Goal: Transaction & Acquisition: Purchase product/service

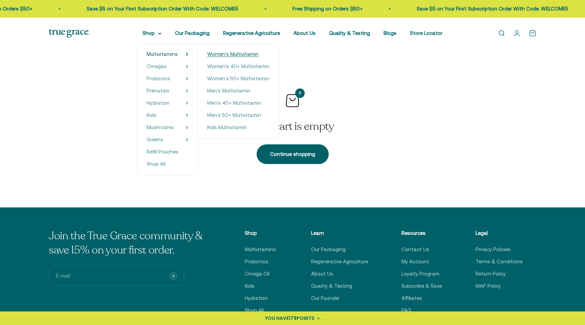
click at [227, 55] on span "Women's Multivitamin" at bounding box center [232, 54] width 51 height 6
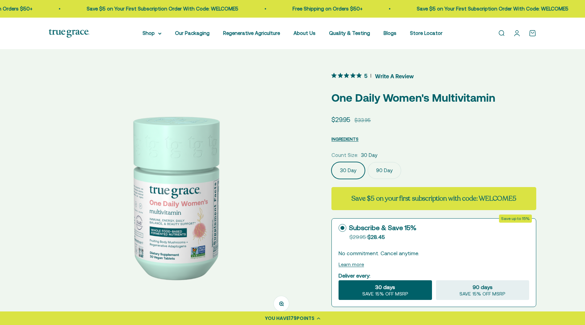
click at [519, 33] on link "Open account page" at bounding box center [516, 32] width 7 height 7
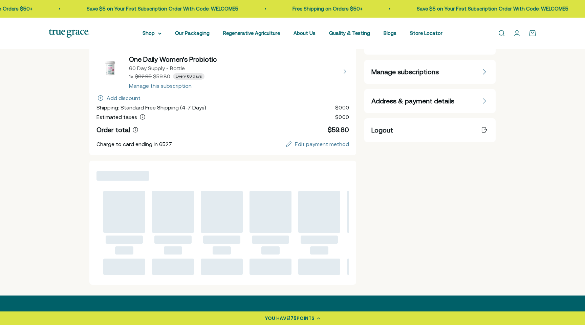
scroll to position [93, 0]
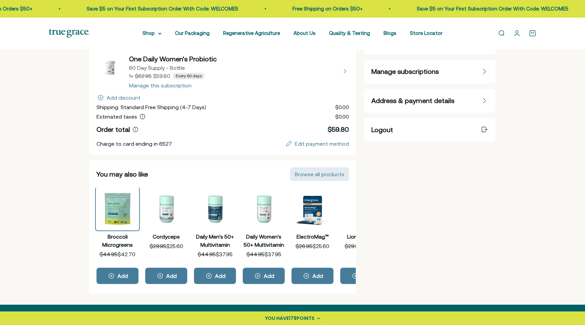
click at [127, 223] on button "Broccoli Microgreens" at bounding box center [117, 209] width 42 height 42
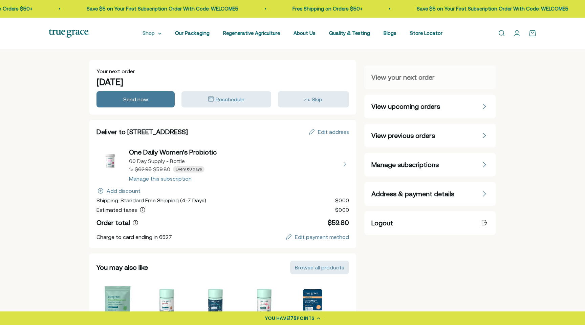
click at [161, 33] on icon at bounding box center [159, 33] width 3 height 1
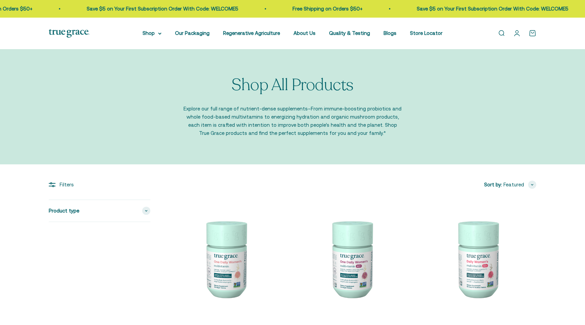
click at [161, 33] on icon at bounding box center [159, 33] width 3 height 1
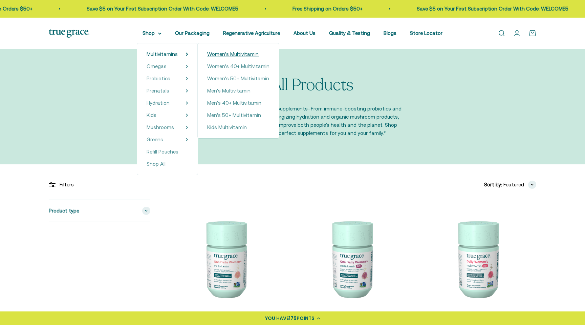
click at [221, 56] on span "Women's Multivitamin" at bounding box center [232, 54] width 51 height 6
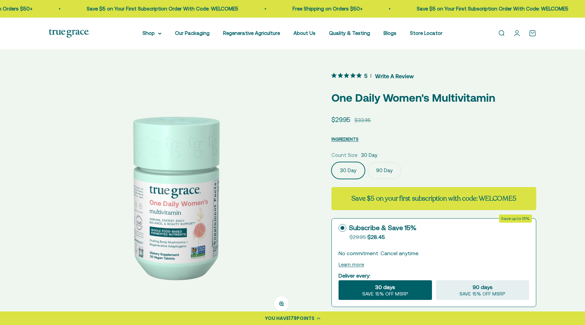
click at [379, 169] on label "90 Day" at bounding box center [385, 170] width 34 height 17
click at [331, 162] on input "90 Day" at bounding box center [331, 161] width 0 height 0
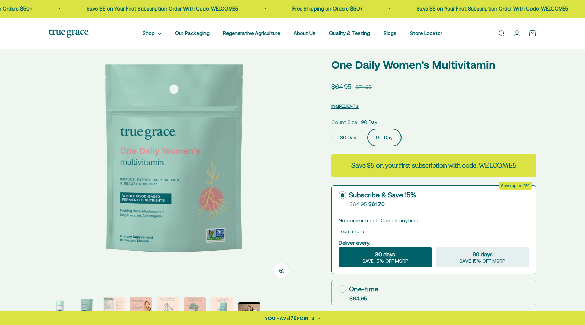
scroll to position [36, 0]
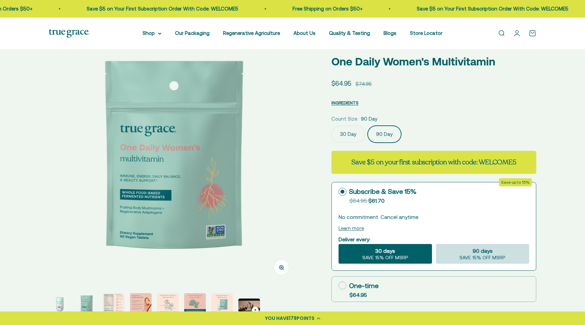
click at [452, 258] on div "90 days SAVE 15% OFF MSRP" at bounding box center [482, 254] width 93 height 20
click at [436, 244] on input "90 days SAVE 15% OFF MSRP" at bounding box center [436, 243] width 0 height 0
radio input "true"
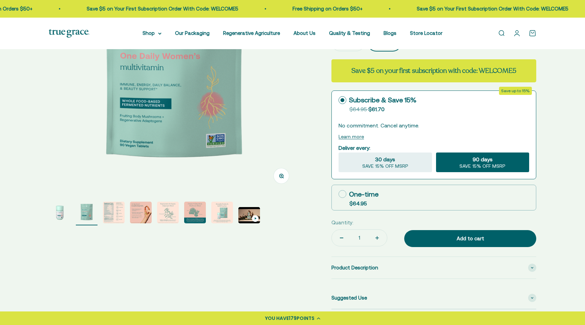
scroll to position [130, 0]
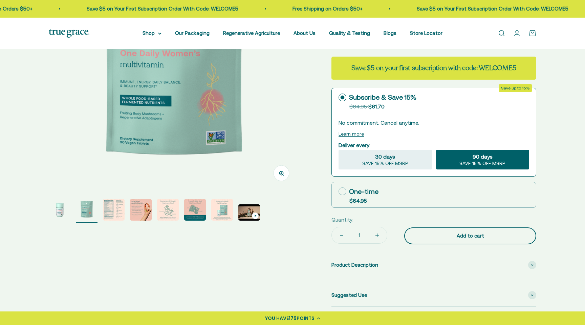
click at [453, 234] on div "Add to cart" at bounding box center [470, 236] width 105 height 8
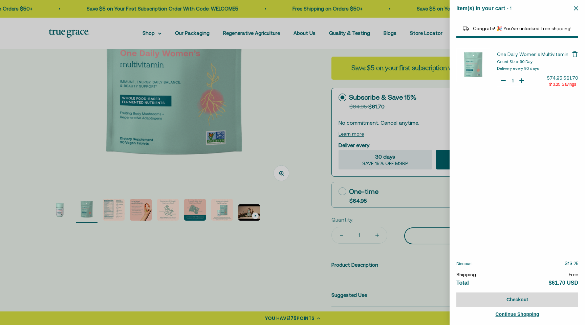
select select "40058329235648"
select select "44878157185238"
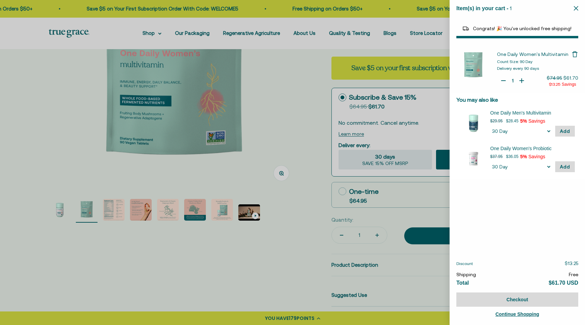
click at [262, 237] on div at bounding box center [292, 162] width 585 height 325
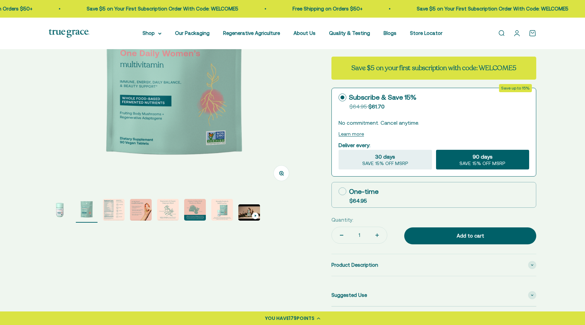
click at [106, 216] on img "Go to item 3" at bounding box center [114, 210] width 22 height 22
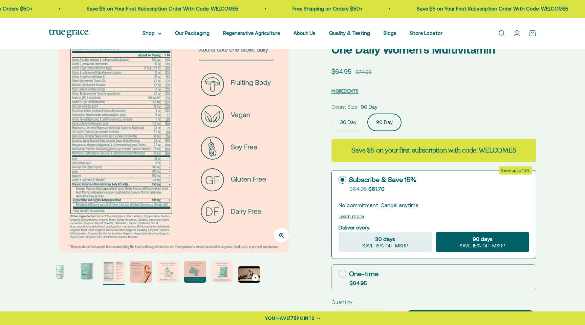
scroll to position [0, 0]
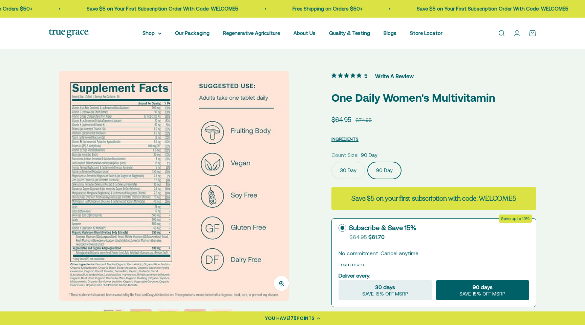
click at [104, 135] on img at bounding box center [174, 186] width 230 height 230
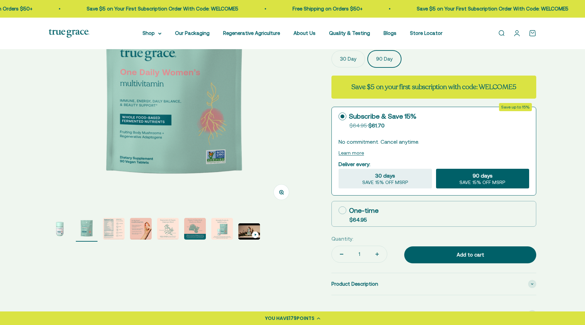
scroll to position [111, 0]
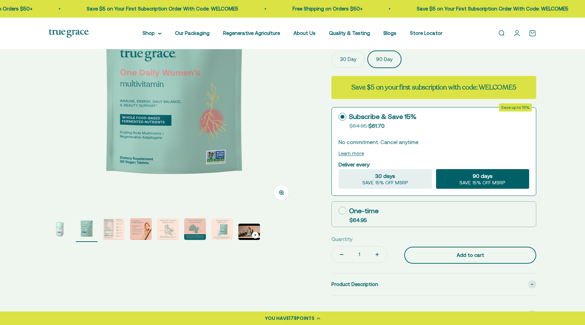
click at [478, 257] on div "Add to cart" at bounding box center [470, 255] width 105 height 8
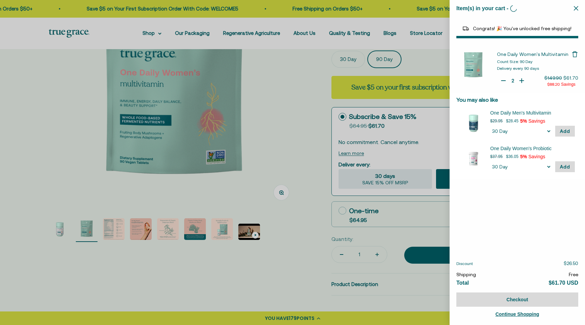
click at [503, 81] on icon "Your Cart" at bounding box center [503, 80] width 7 height 7
type input "1"
click at [501, 80] on icon "Your Cart" at bounding box center [503, 80] width 7 height 7
click at [576, 8] on icon "Close" at bounding box center [576, 8] width 4 height 4
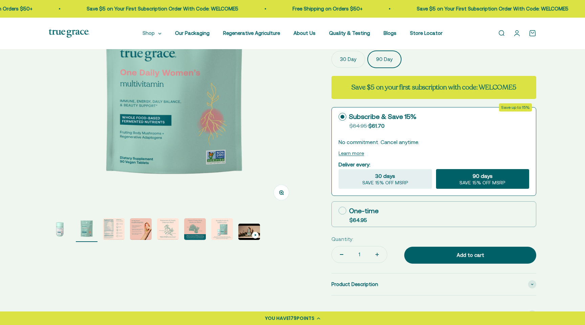
click at [161, 33] on icon at bounding box center [159, 33] width 3 height 1
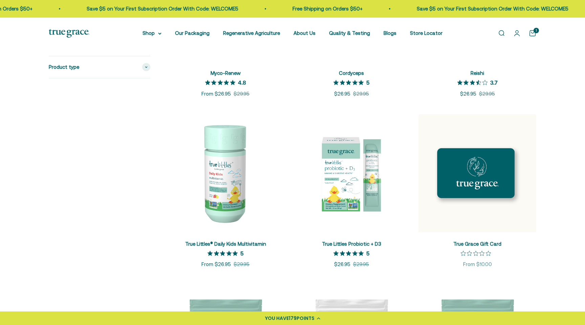
scroll to position [1106, 0]
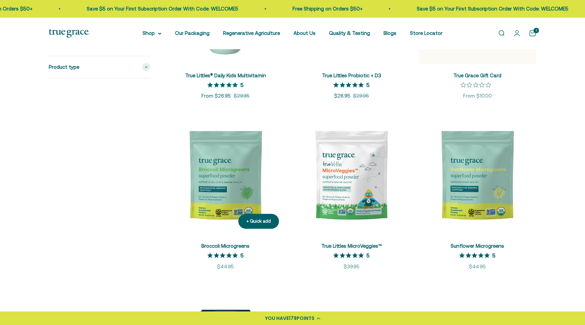
click at [187, 210] on img at bounding box center [226, 175] width 118 height 118
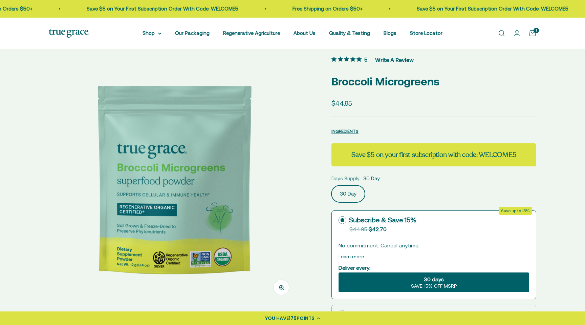
scroll to position [17, 0]
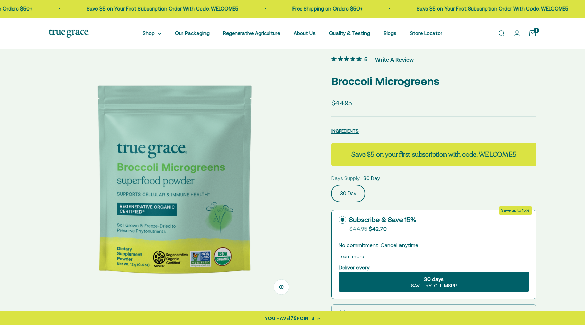
click at [361, 57] on icon "5 out 5 stars rating in total 5 reviews. Jump to reviews." at bounding box center [358, 58] width 5 height 5
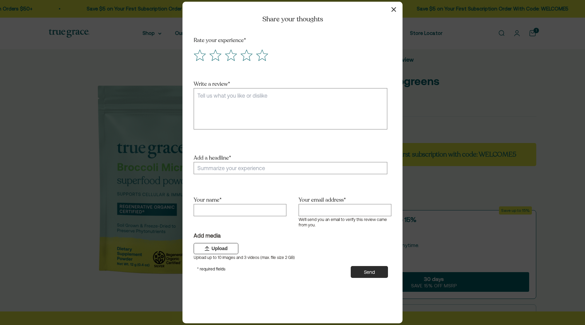
click at [394, 9] on icon "button" at bounding box center [393, 9] width 5 height 5
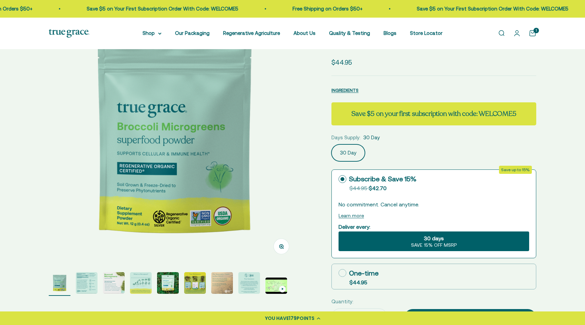
scroll to position [57, 0]
click at [532, 31] on link "Open cart 1" at bounding box center [532, 32] width 7 height 7
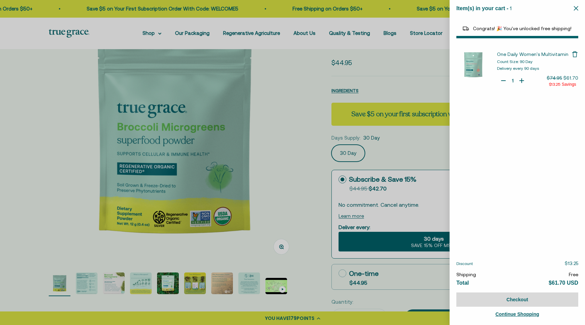
select select "40058329235648"
select select "44878157185238"
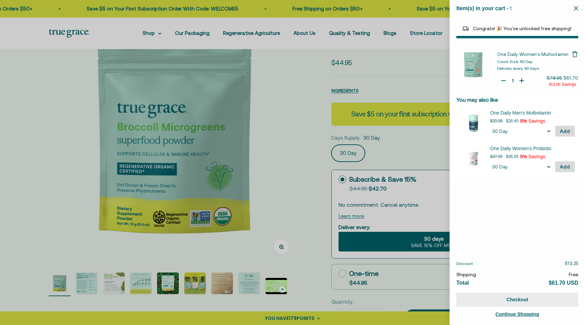
click at [533, 300] on button "Checkout" at bounding box center [517, 299] width 122 height 14
